Goal: Use online tool/utility

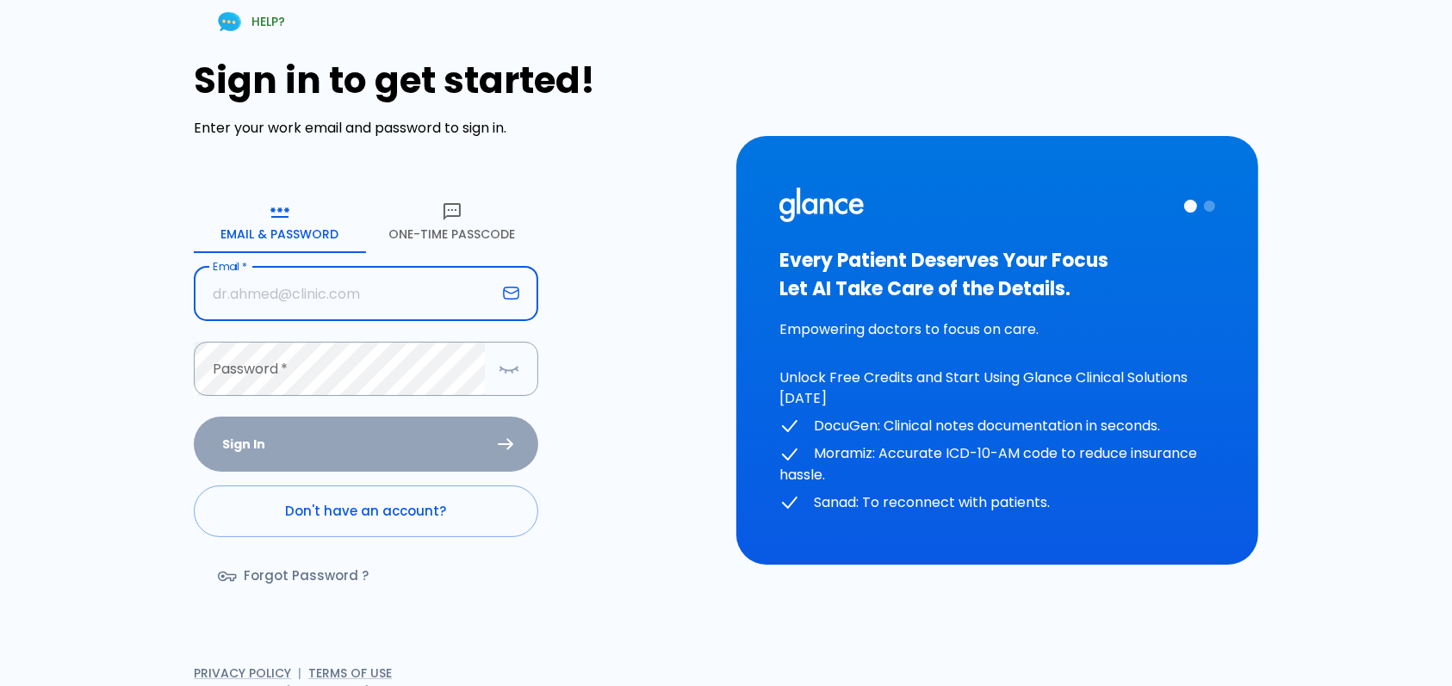
type input "[EMAIL_ADDRESS][DOMAIN_NAME]"
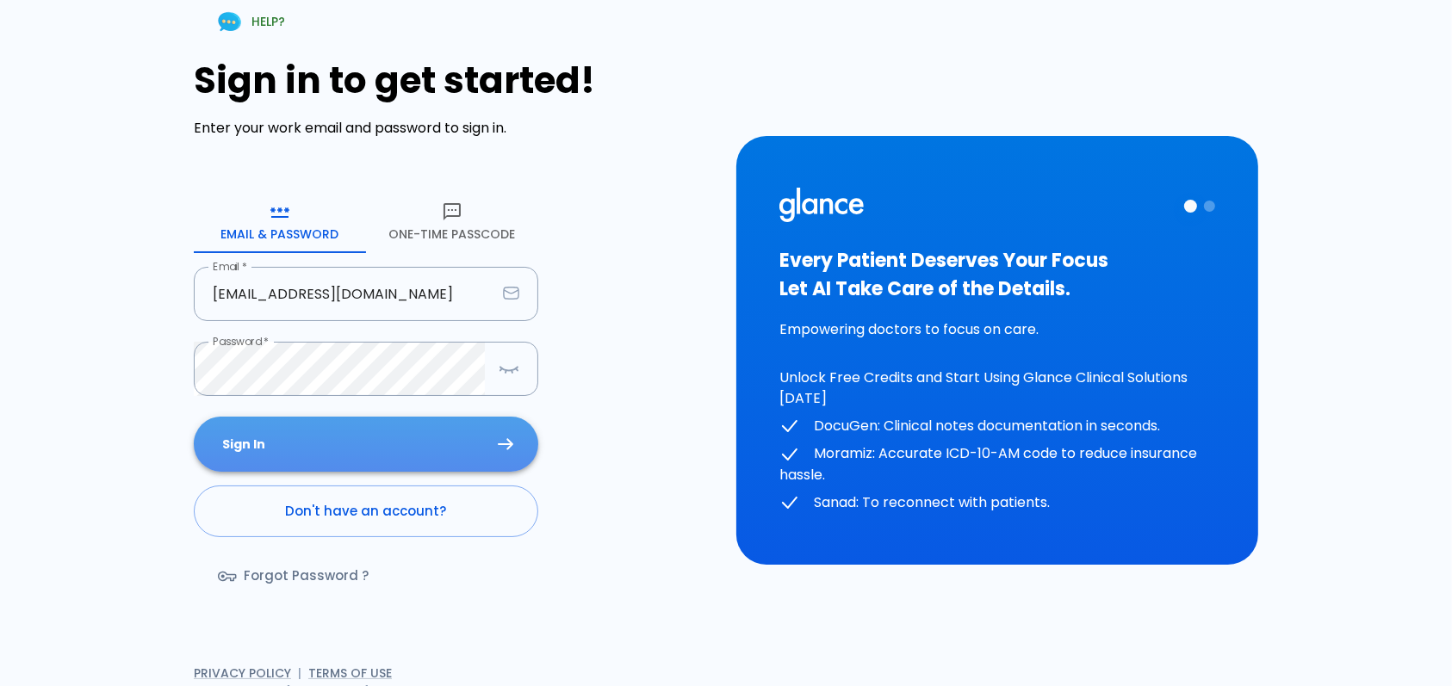
click at [447, 449] on button "Sign In" at bounding box center [366, 445] width 345 height 56
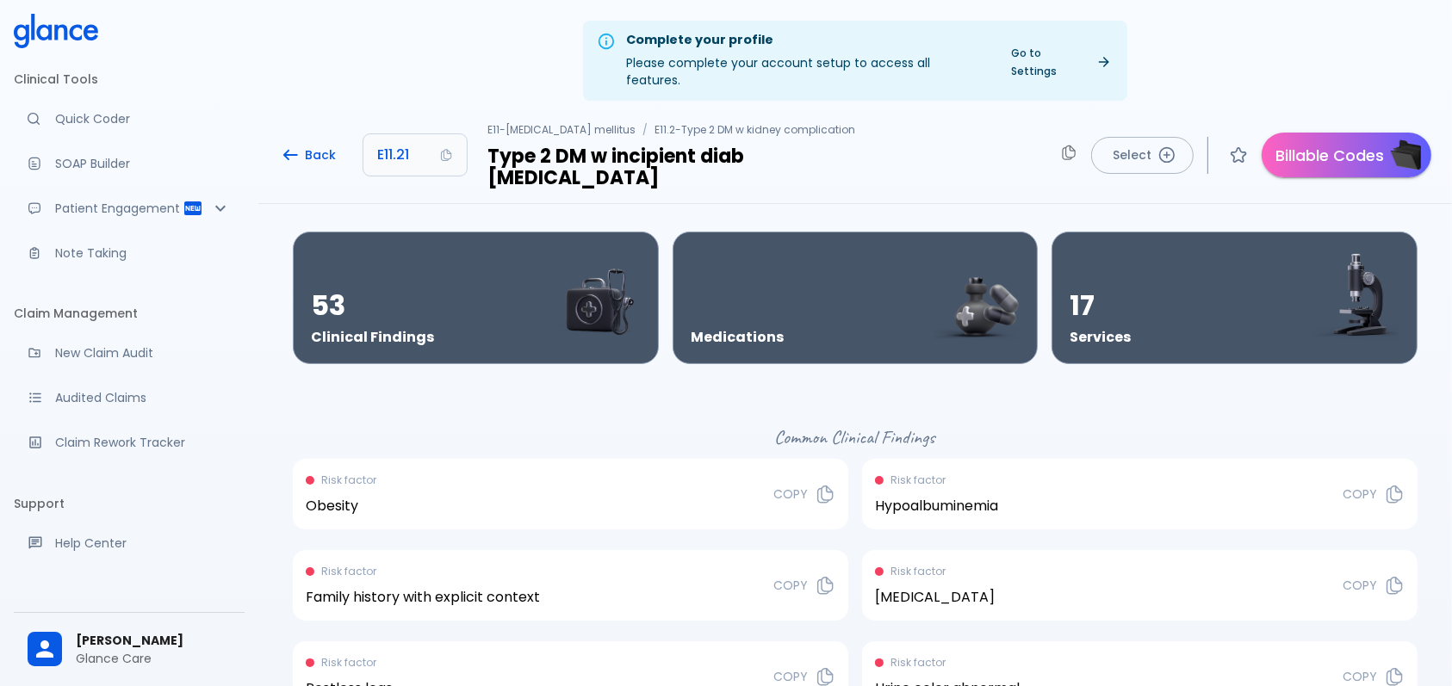
click at [59, 22] on icon at bounding box center [56, 31] width 84 height 34
